Goal: Share content: Share content

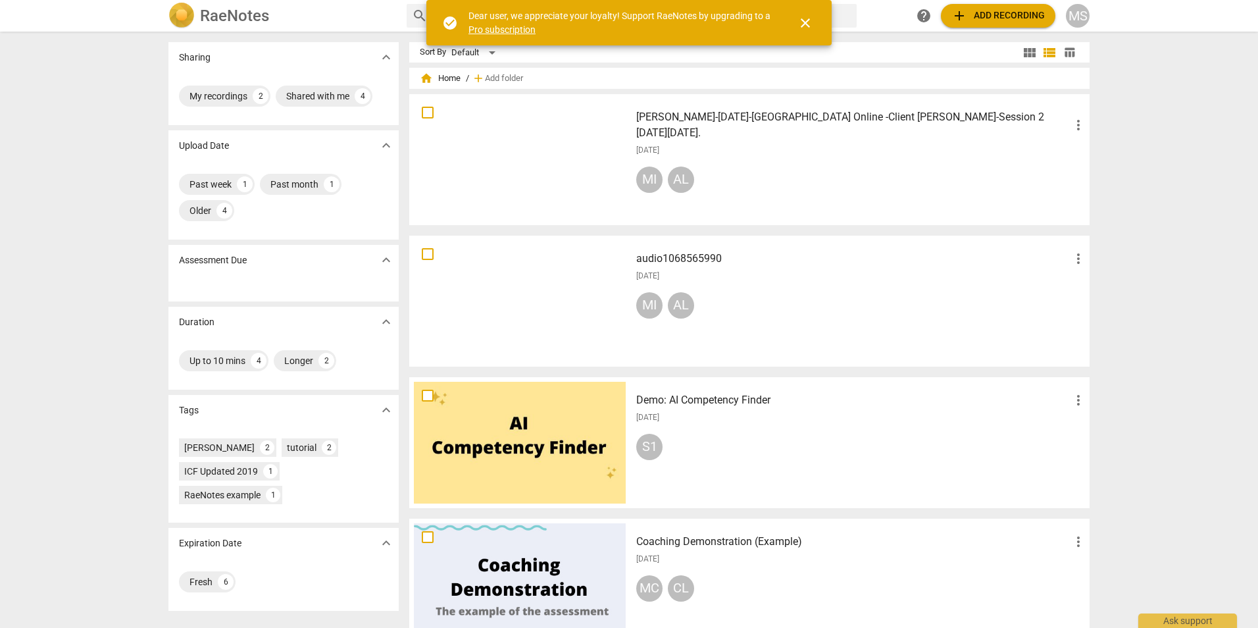
click at [831, 166] on div "MI AL" at bounding box center [861, 182] width 450 height 32
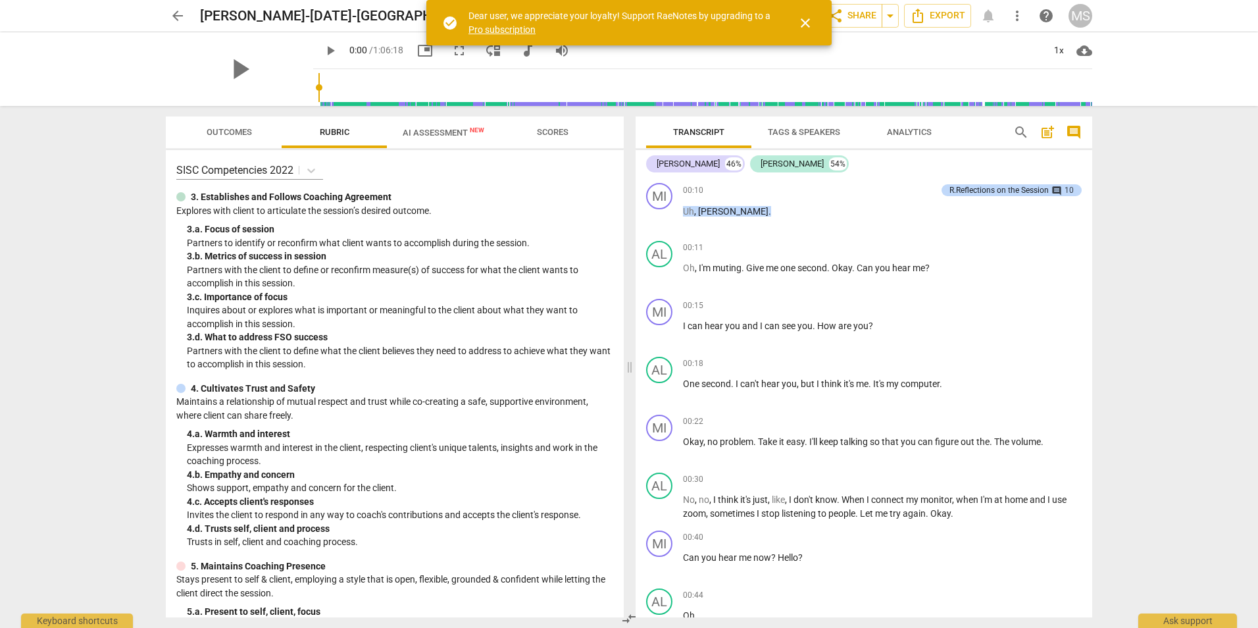
click at [187, 68] on div "play_arrow" at bounding box center [239, 69] width 147 height 74
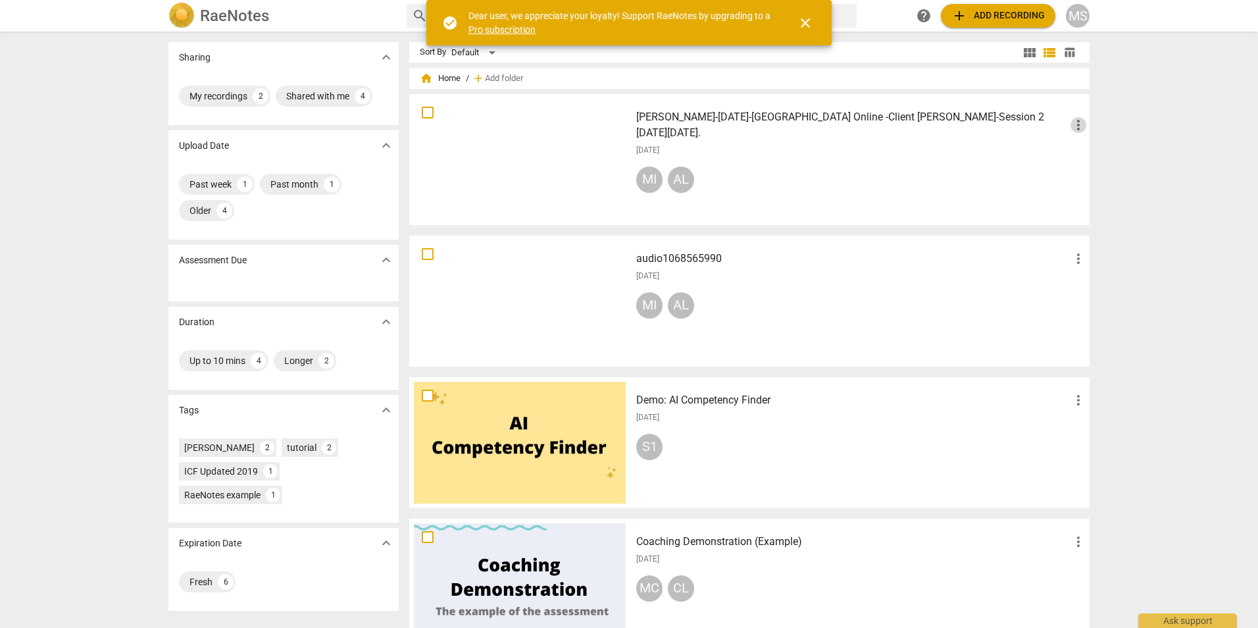
click at [1074, 124] on span "more_vert" at bounding box center [1079, 125] width 16 height 16
click at [865, 183] on div at bounding box center [629, 314] width 1258 height 628
click at [588, 127] on div at bounding box center [520, 160] width 212 height 122
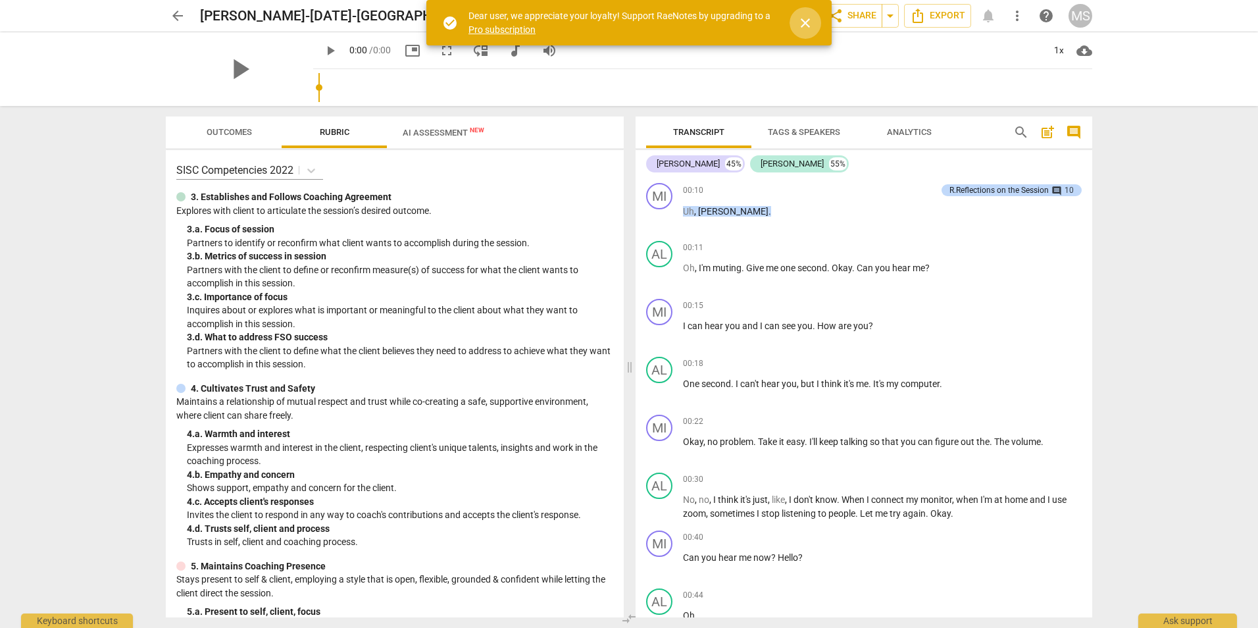
click at [800, 18] on span "close" at bounding box center [806, 23] width 16 height 16
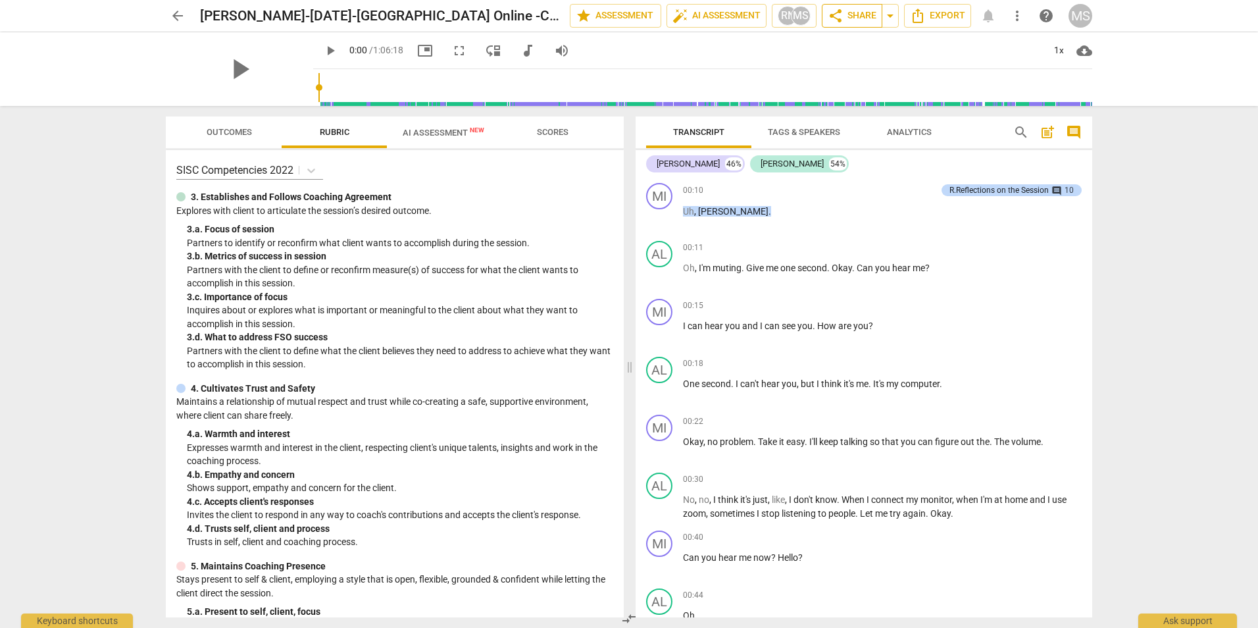
click at [857, 12] on span "share Share" at bounding box center [852, 16] width 49 height 16
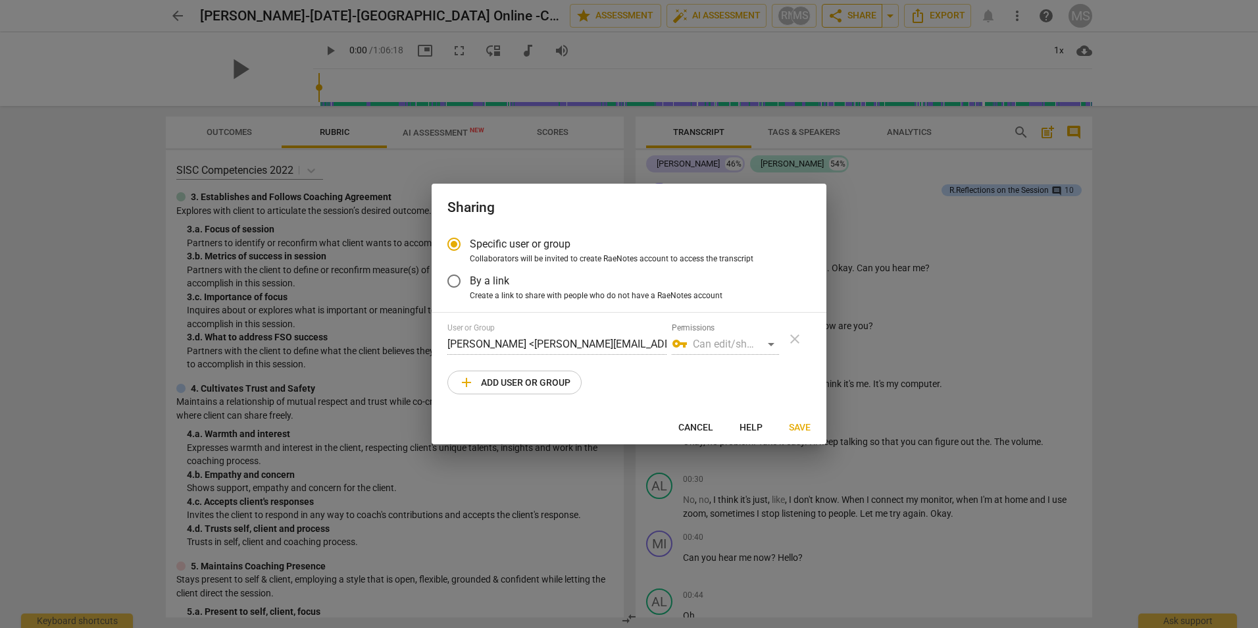
radio input "false"
click at [451, 279] on input "By a link" at bounding box center [454, 281] width 32 height 32
radio input "false"
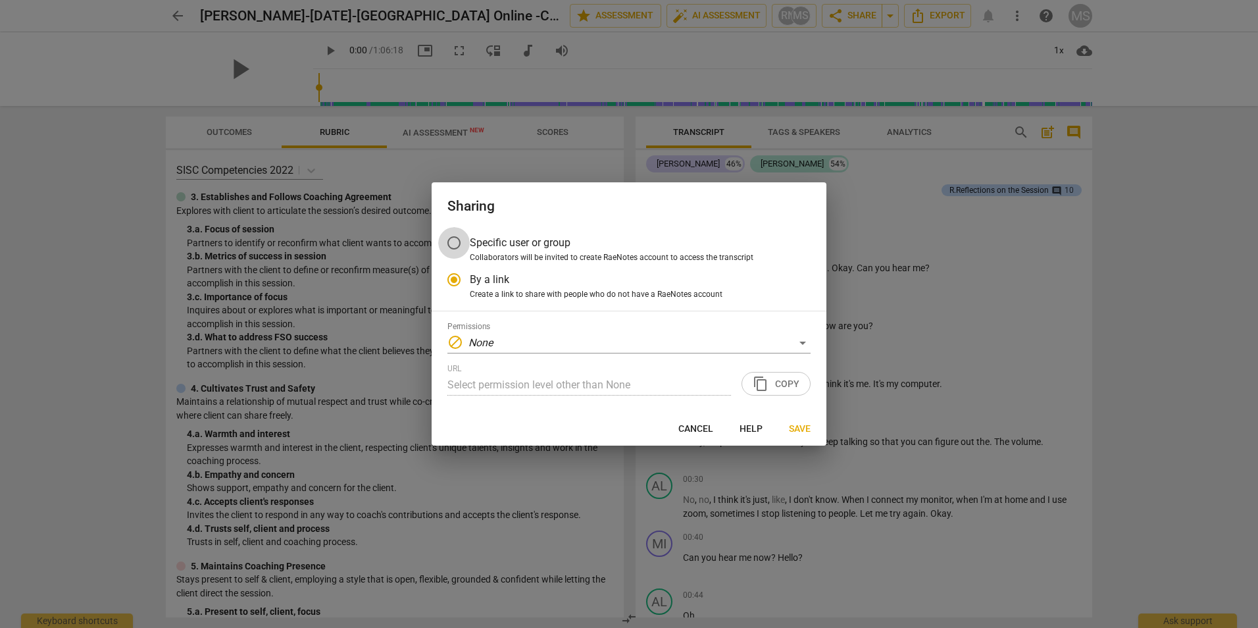
click at [452, 242] on input "Specific user or group" at bounding box center [454, 243] width 32 height 32
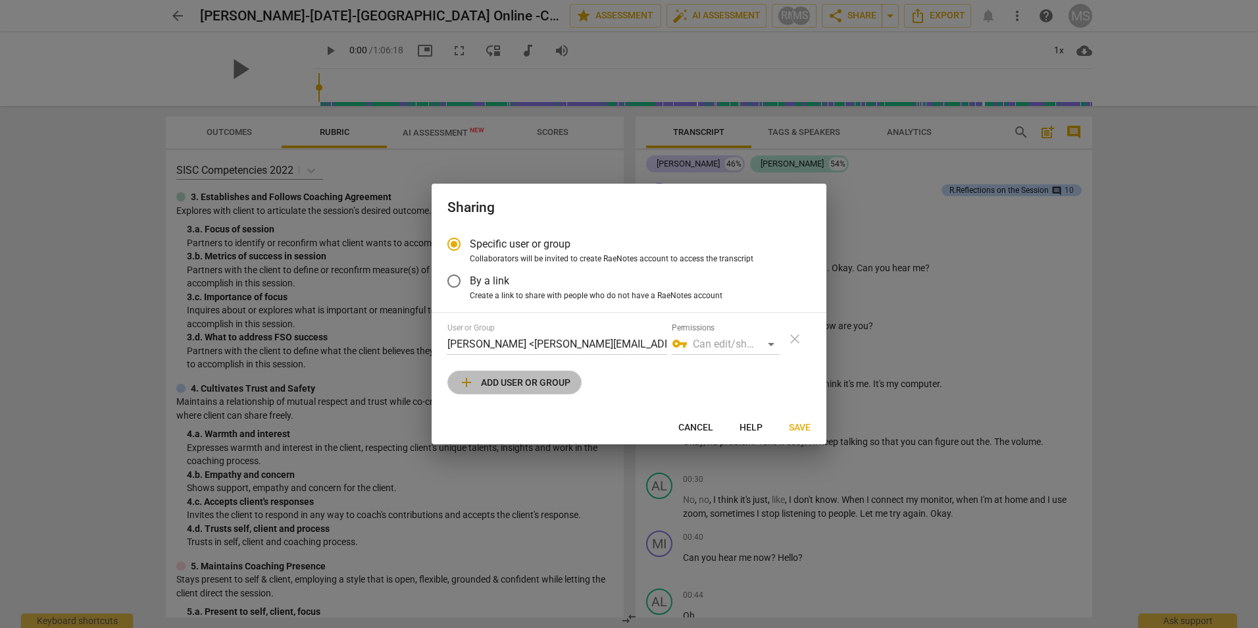
click at [482, 382] on span "add Add user or group" at bounding box center [515, 382] width 112 height 16
radio input "false"
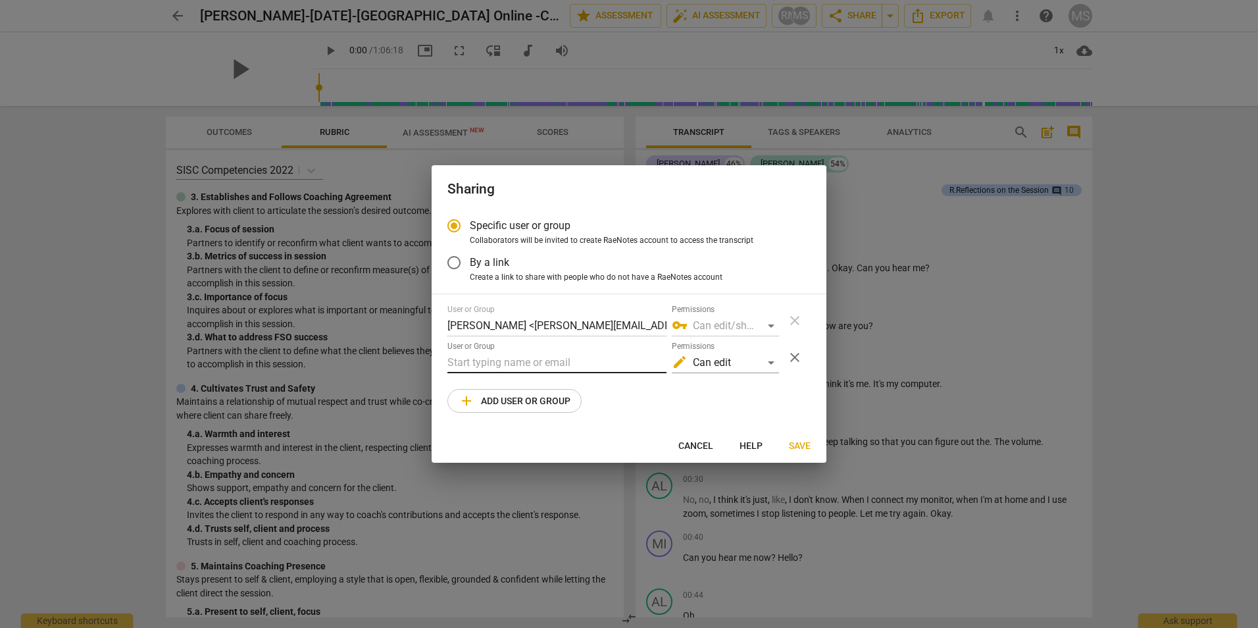
click at [480, 363] on input "text" at bounding box center [556, 362] width 219 height 21
type input "marietta"
click at [557, 390] on strong "Vis <[EMAIL_ADDRESS][DOMAIN_NAME]>" at bounding box center [594, 388] width 193 height 13
radio input "false"
type input "[PERSON_NAME] <[PERSON_NAME][EMAIL_ADDRESS][DOMAIN_NAME]>"
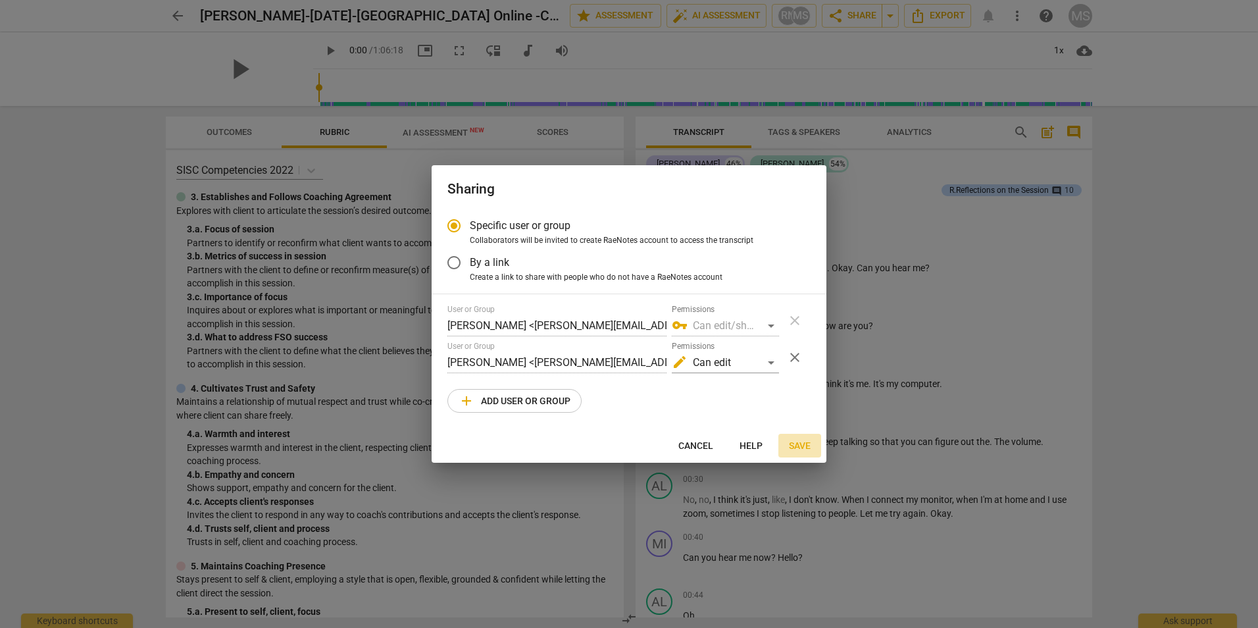
click at [797, 445] on span "Save" at bounding box center [800, 446] width 22 height 13
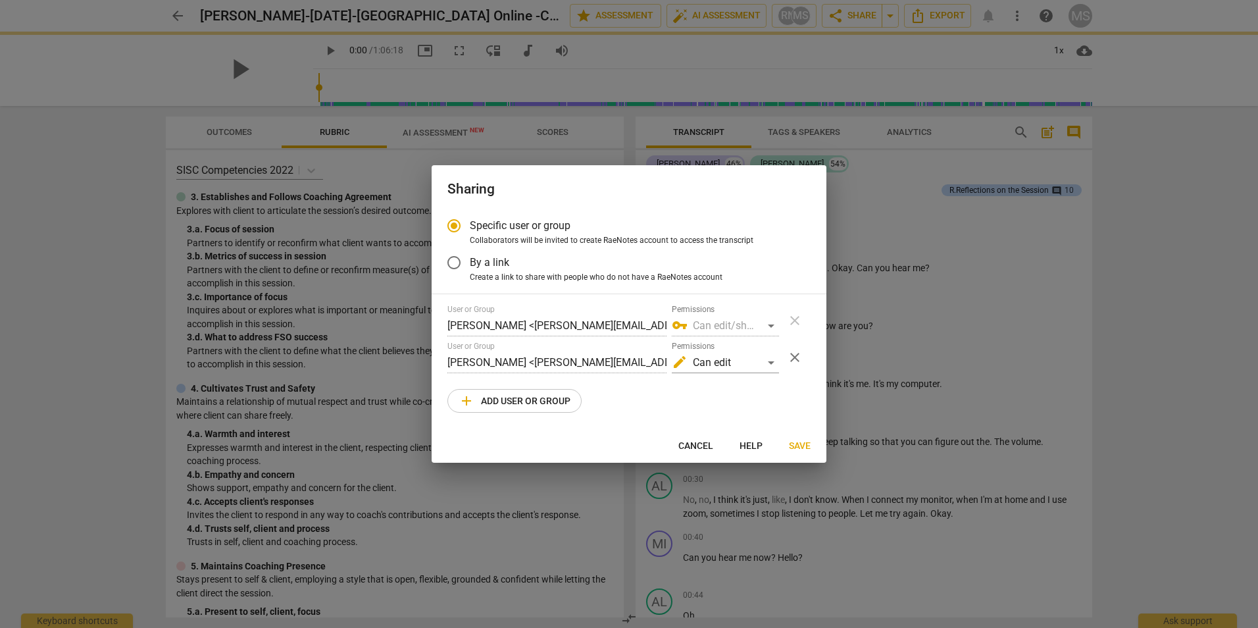
radio input "false"
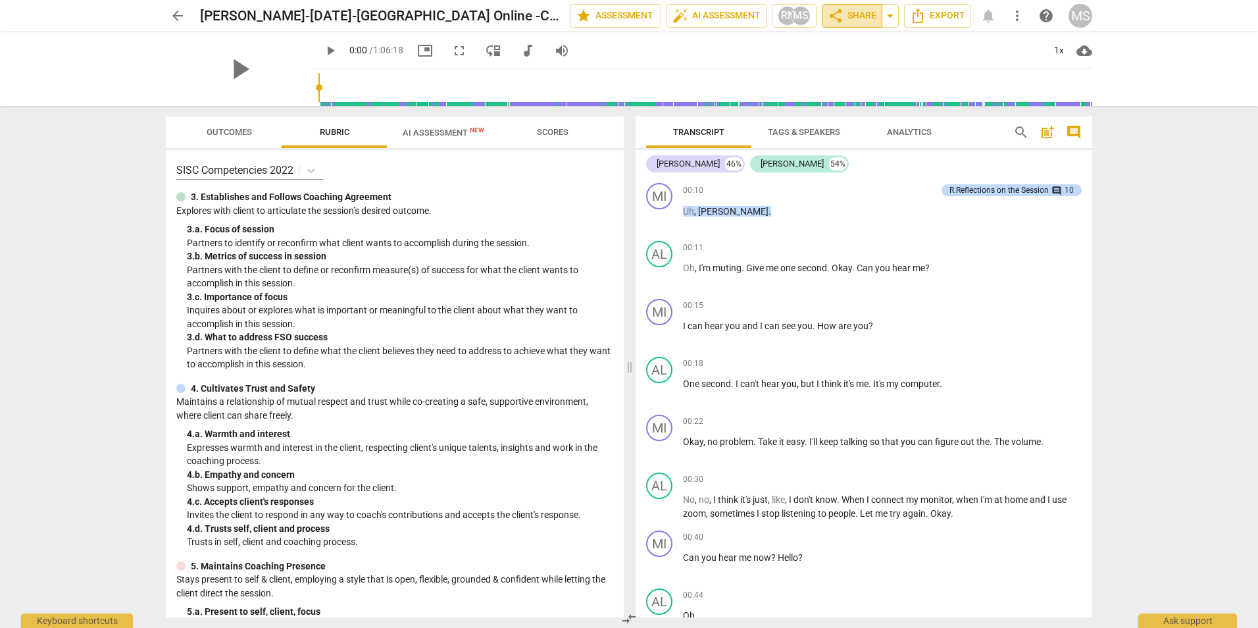
click at [836, 14] on span "share" at bounding box center [836, 16] width 16 height 16
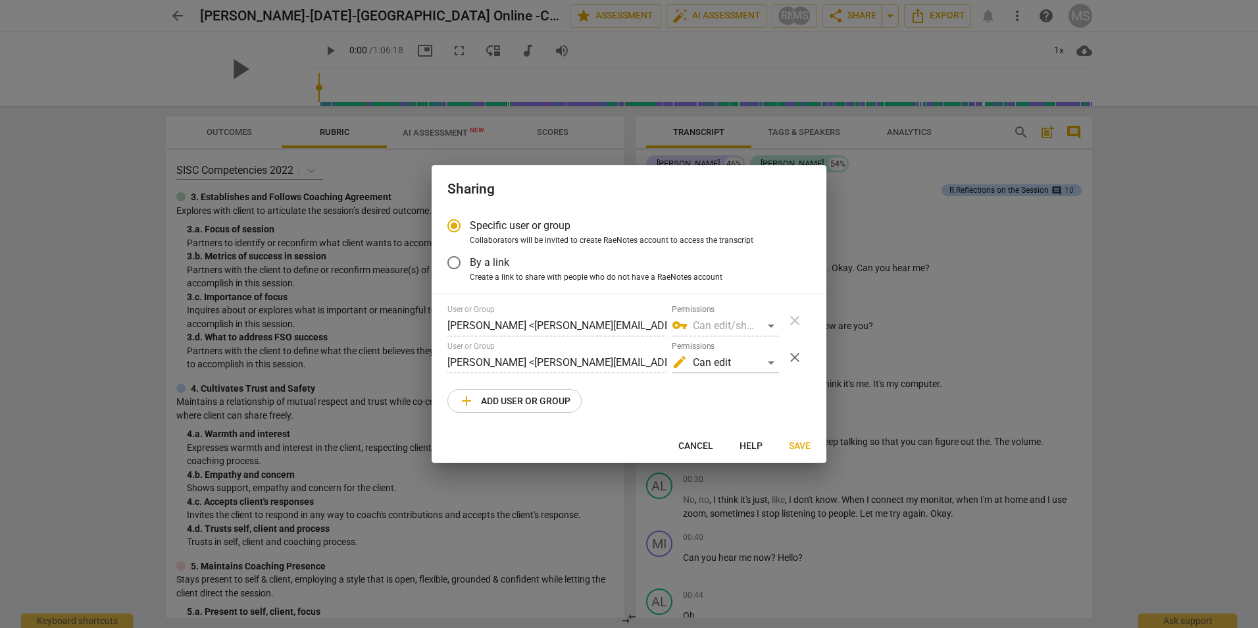
click at [805, 447] on span "Save" at bounding box center [800, 446] width 22 height 13
radio input "false"
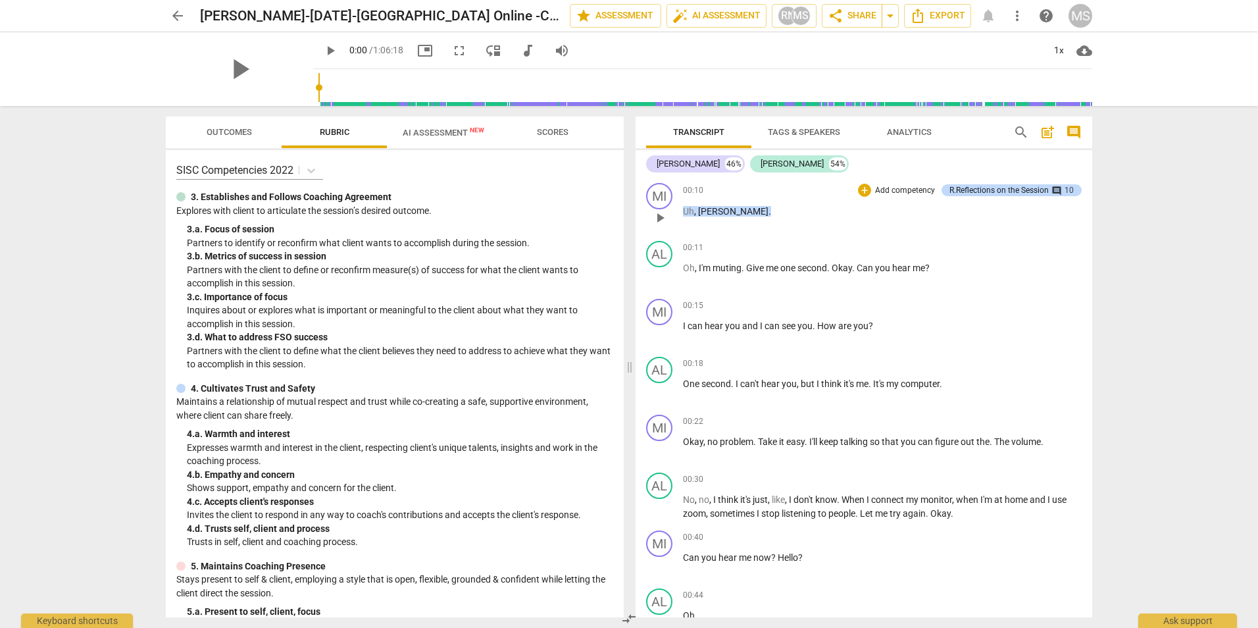
click at [991, 181] on div "MI play_arrow pause 00:10 + Add competency R.Reflections on the Session comment…" at bounding box center [864, 207] width 457 height 58
click at [992, 187] on div "R.Reflections on the Session" at bounding box center [999, 190] width 99 height 12
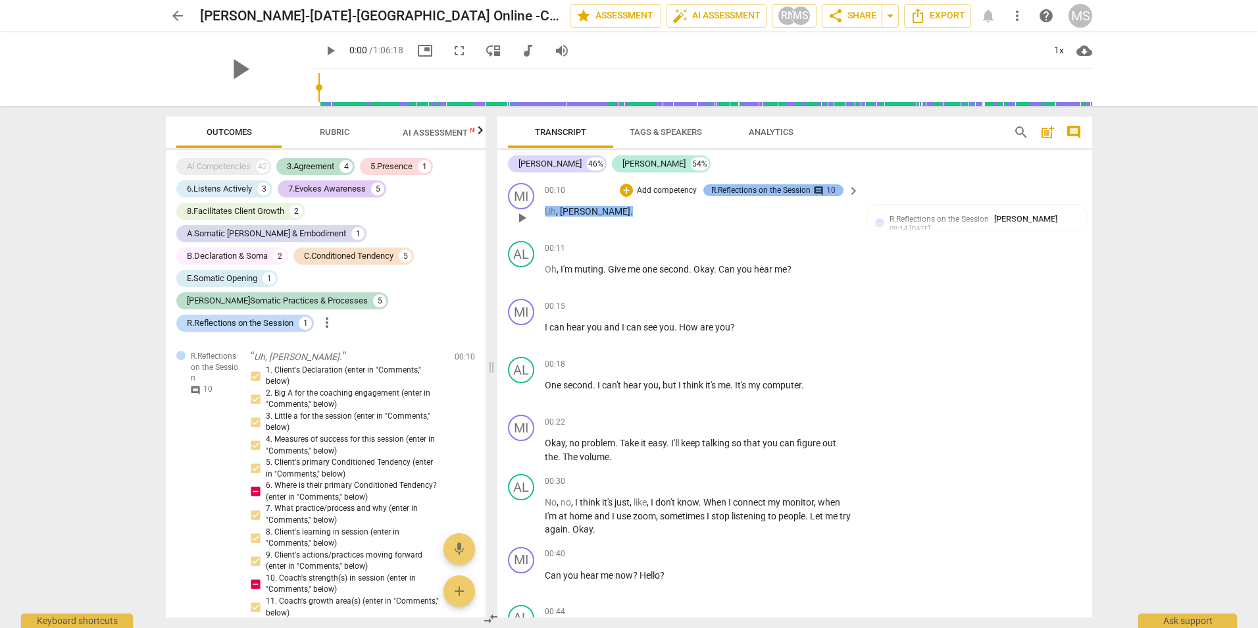
click at [738, 188] on div "R.Reflections on the Session" at bounding box center [760, 190] width 99 height 12
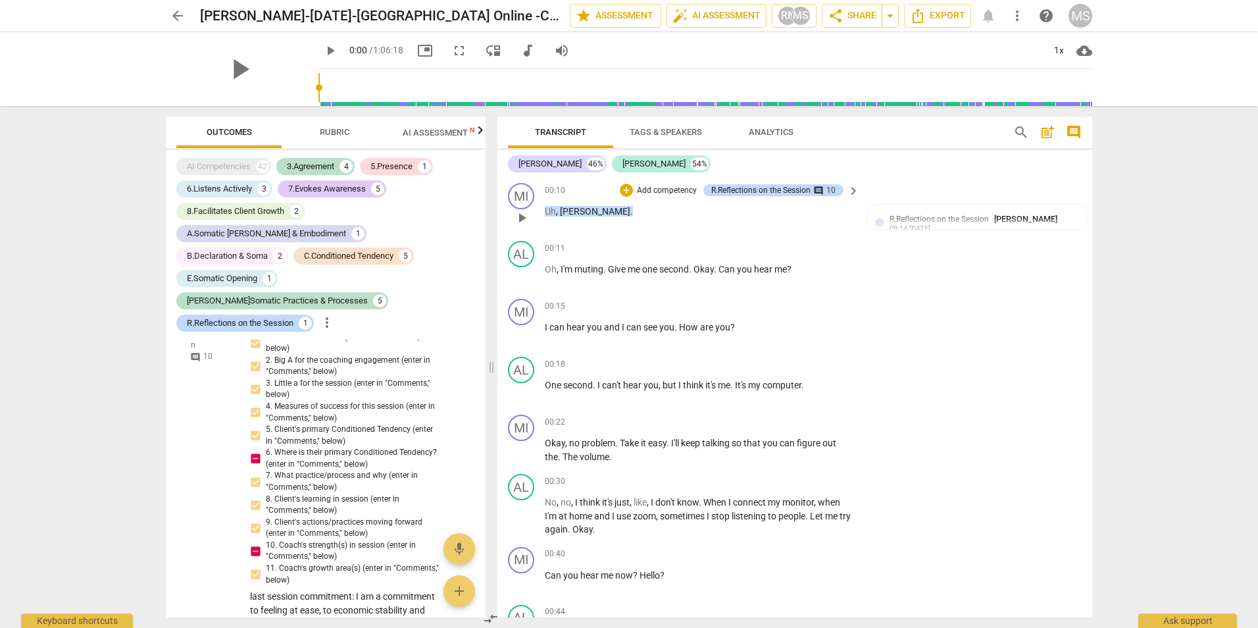
click at [752, 184] on div "+ Add competency R.Reflections on the Session comment 10" at bounding box center [732, 190] width 224 height 14
click at [751, 192] on div "R.Reflections on the Session" at bounding box center [760, 190] width 99 height 12
click at [201, 15] on h2 "[PERSON_NAME]-[DATE]-[GEOGRAPHIC_DATA] Online -Client [PERSON_NAME]-Session 2 […" at bounding box center [362, 16] width 325 height 16
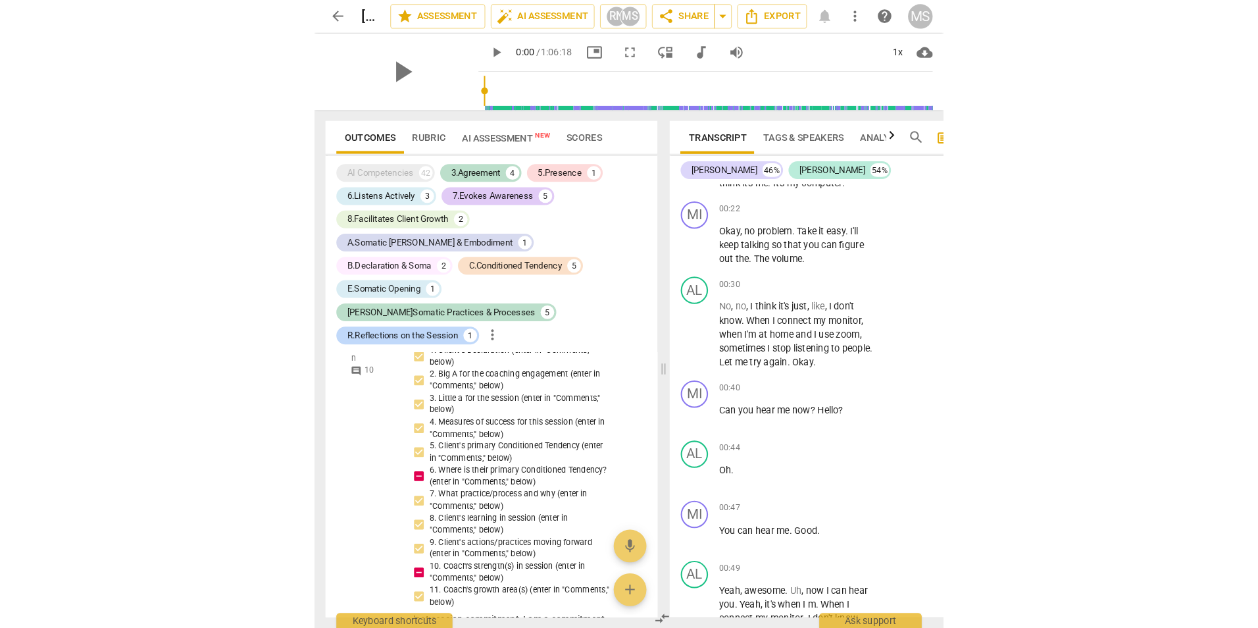
scroll to position [734, 0]
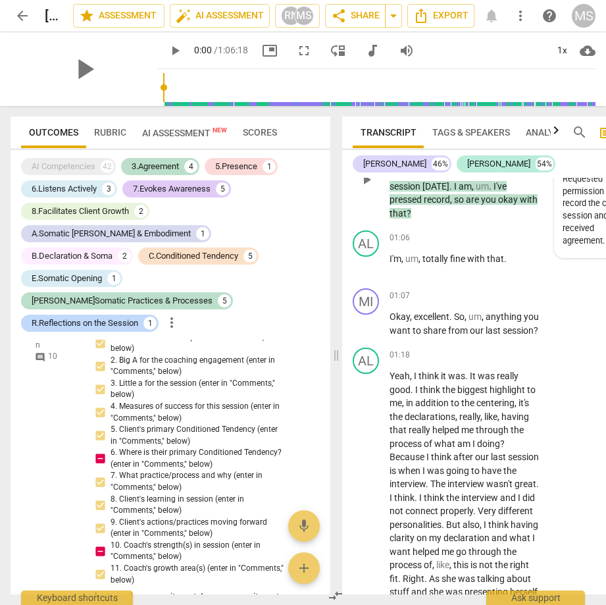
click at [563, 247] on div "Requested permission to record the client session and received agreement." at bounding box center [600, 210] width 74 height 74
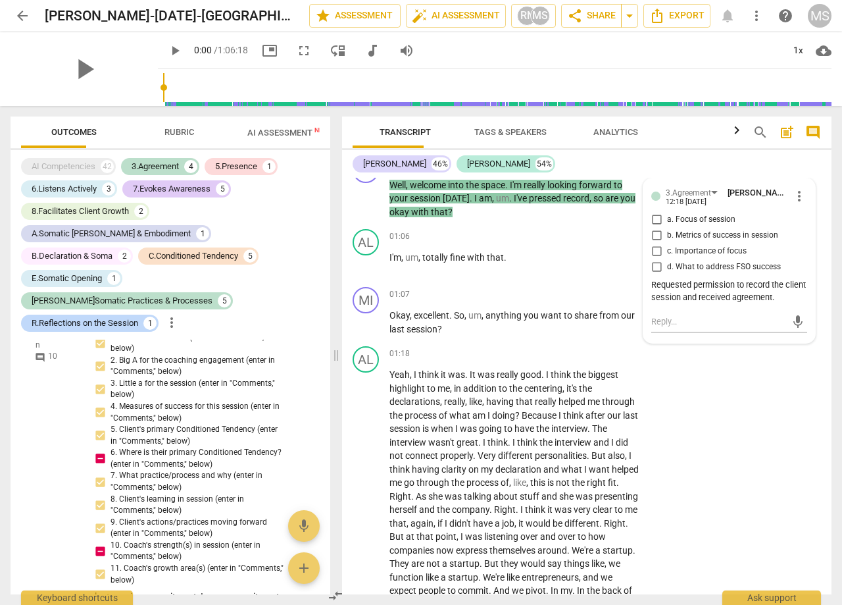
scroll to position [625, 0]
